Goal: Information Seeking & Learning: Learn about a topic

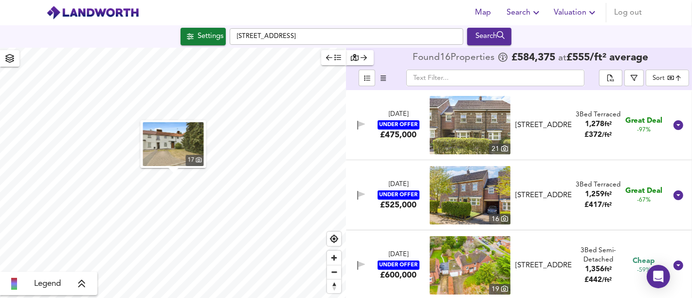
scroll to position [588, 0]
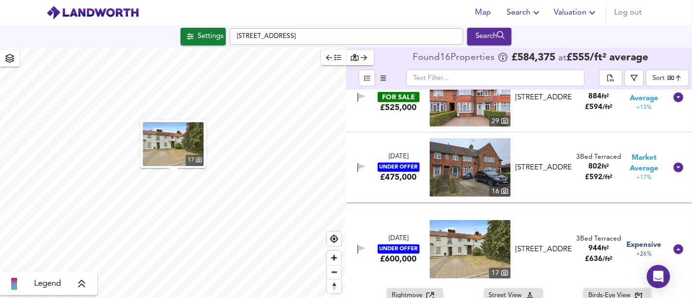
click at [237, 35] on input "[STREET_ADDRESS]" at bounding box center [346, 36] width 233 height 17
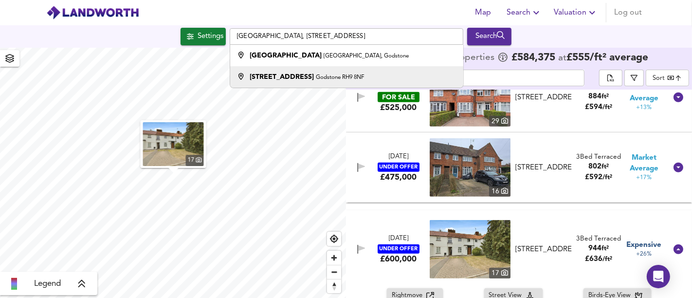
click at [269, 68] on li "[STREET_ADDRESS]" at bounding box center [346, 76] width 233 height 21
type input "[STREET_ADDRESS]"
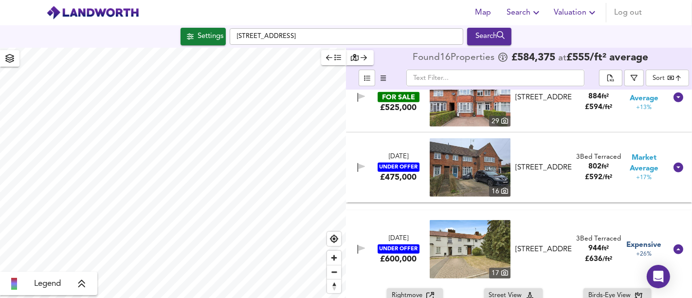
type input "603"
click at [199, 34] on div "Settings" at bounding box center [210, 36] width 26 height 13
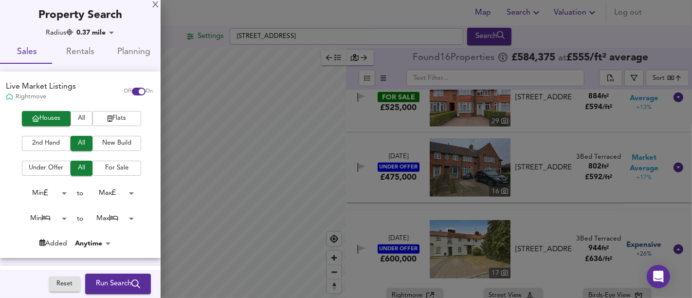
drag, startPoint x: 217, startPoint y: 211, endPoint x: 117, endPoint y: 219, distance: 101.1
click at [263, 206] on div at bounding box center [346, 149] width 692 height 298
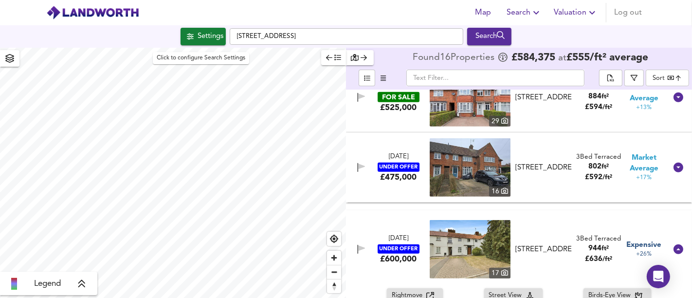
click at [214, 39] on div "Settings" at bounding box center [210, 36] width 26 height 13
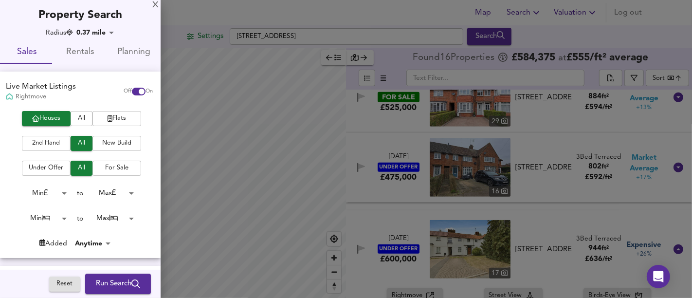
click at [114, 278] on span "Run Search" at bounding box center [118, 283] width 44 height 13
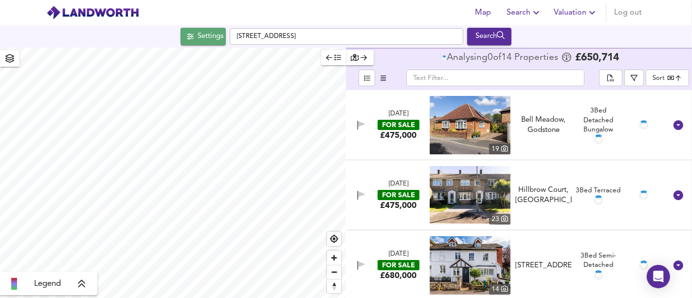
click at [211, 35] on div "Settings" at bounding box center [210, 36] width 26 height 13
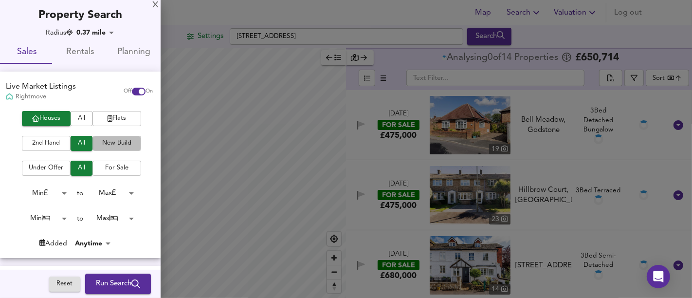
click at [126, 140] on span "New Build" at bounding box center [116, 143] width 39 height 11
click at [101, 277] on span "Run Search" at bounding box center [118, 283] width 44 height 13
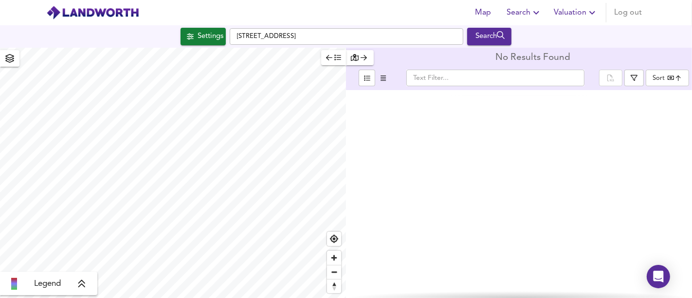
click at [198, 41] on div "Settings" at bounding box center [210, 36] width 26 height 13
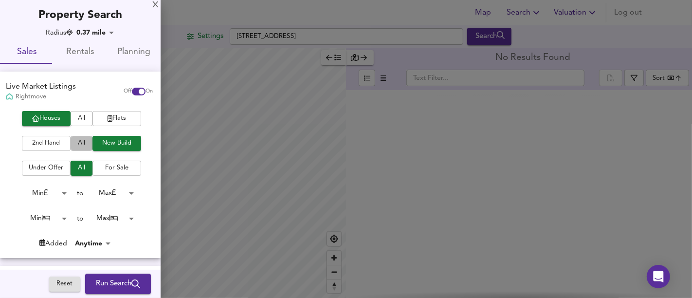
click at [71, 144] on button "All" at bounding box center [82, 143] width 22 height 15
click at [131, 281] on icon "submit" at bounding box center [135, 283] width 9 height 9
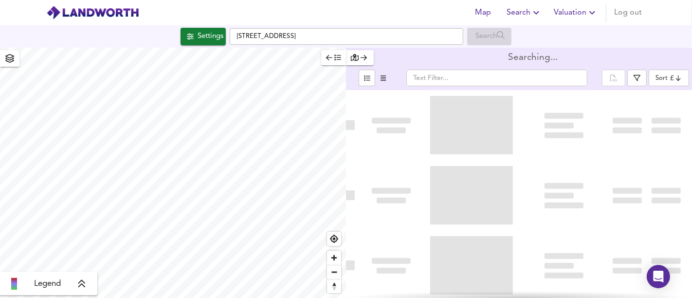
type input "bestdeal"
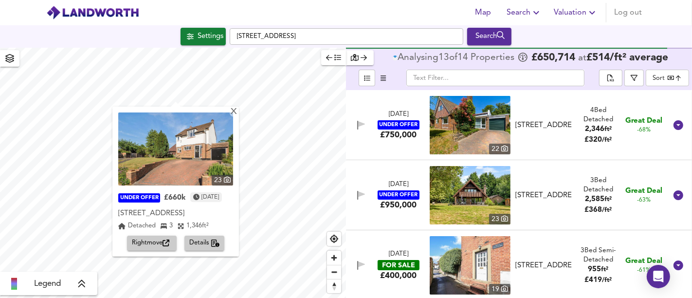
click at [163, 238] on span "Rightmove" at bounding box center [152, 242] width 40 height 11
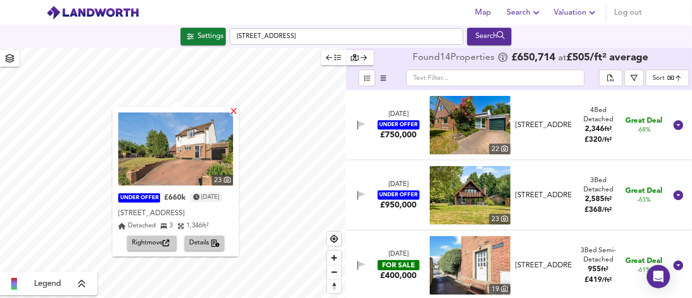
click at [238, 110] on div "X" at bounding box center [234, 112] width 8 height 9
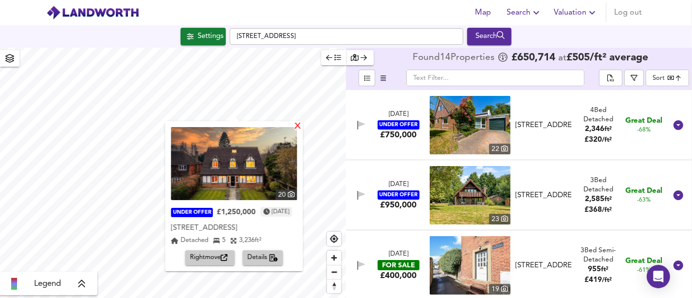
click at [302, 124] on div "X" at bounding box center [298, 126] width 8 height 9
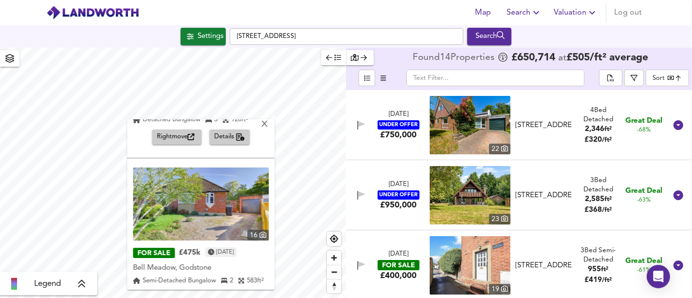
scroll to position [143, 0]
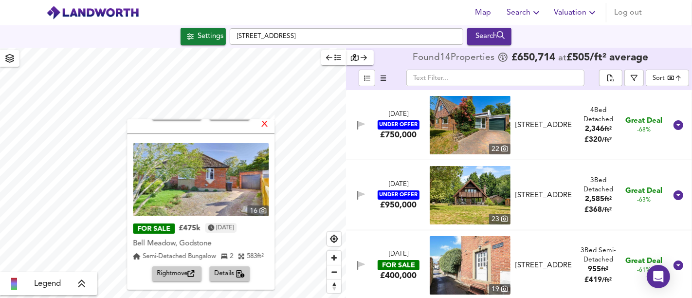
click at [264, 121] on div "X" at bounding box center [264, 124] width 8 height 9
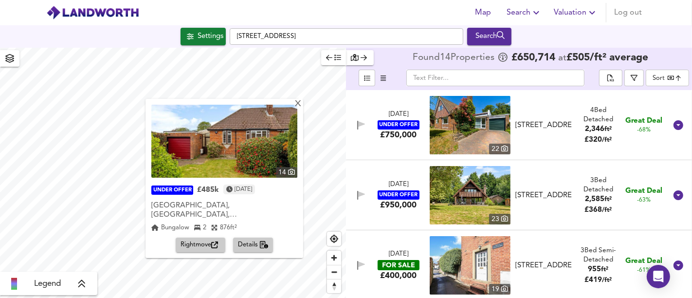
click at [302, 108] on div "14 UNDER OFFER £485k [DATE] [GEOGRAPHIC_DATA], [GEOGRAPHIC_DATA], [GEOGRAPHIC_D…" at bounding box center [224, 178] width 158 height 159
click at [299, 104] on div "X" at bounding box center [298, 104] width 8 height 9
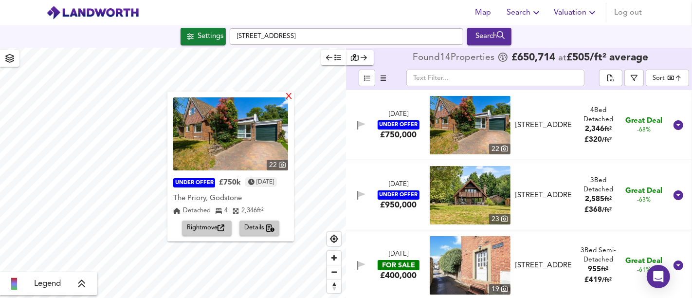
click at [293, 96] on div "X" at bounding box center [289, 96] width 8 height 9
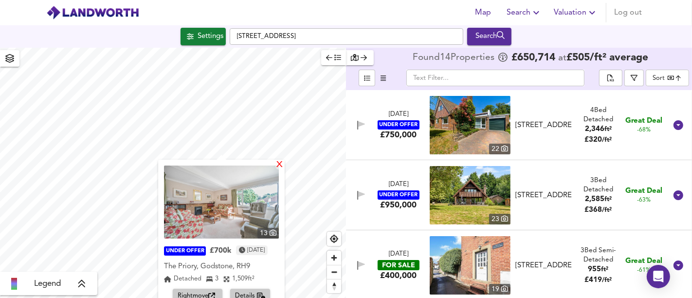
click at [284, 165] on div "X" at bounding box center [279, 165] width 8 height 9
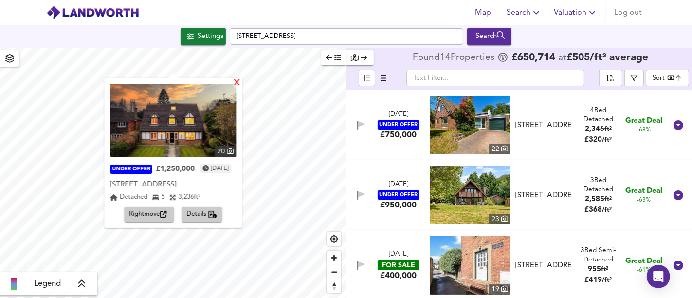
click at [241, 84] on div "X" at bounding box center [237, 83] width 8 height 9
